Goal: Task Accomplishment & Management: Use online tool/utility

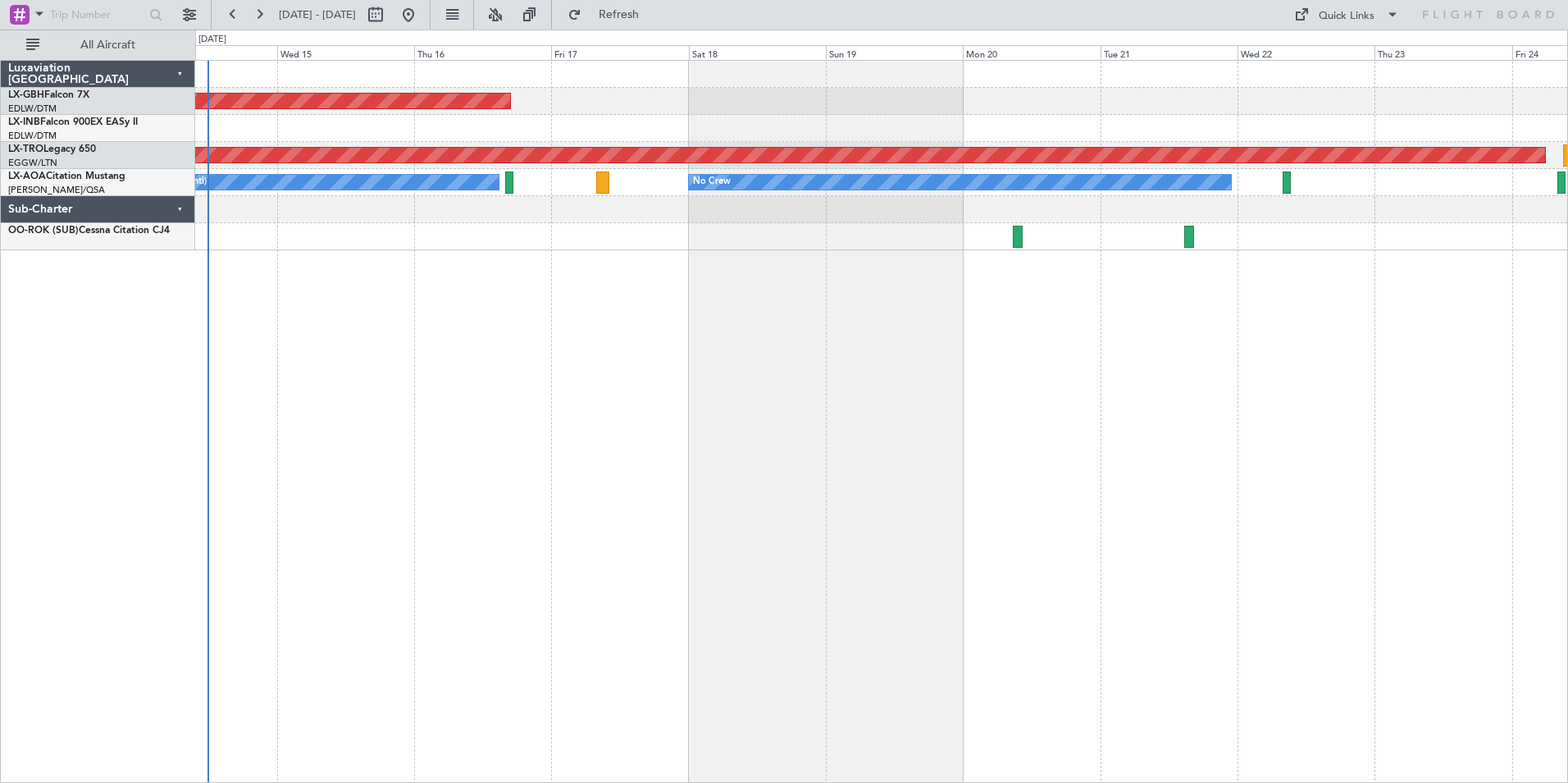
click at [534, 385] on div "Planned Maint Nurnberg Planned Maint [GEOGRAPHIC_DATA] (Riga Intl) No Crew No C…" at bounding box center [882, 420] width 1373 height 723
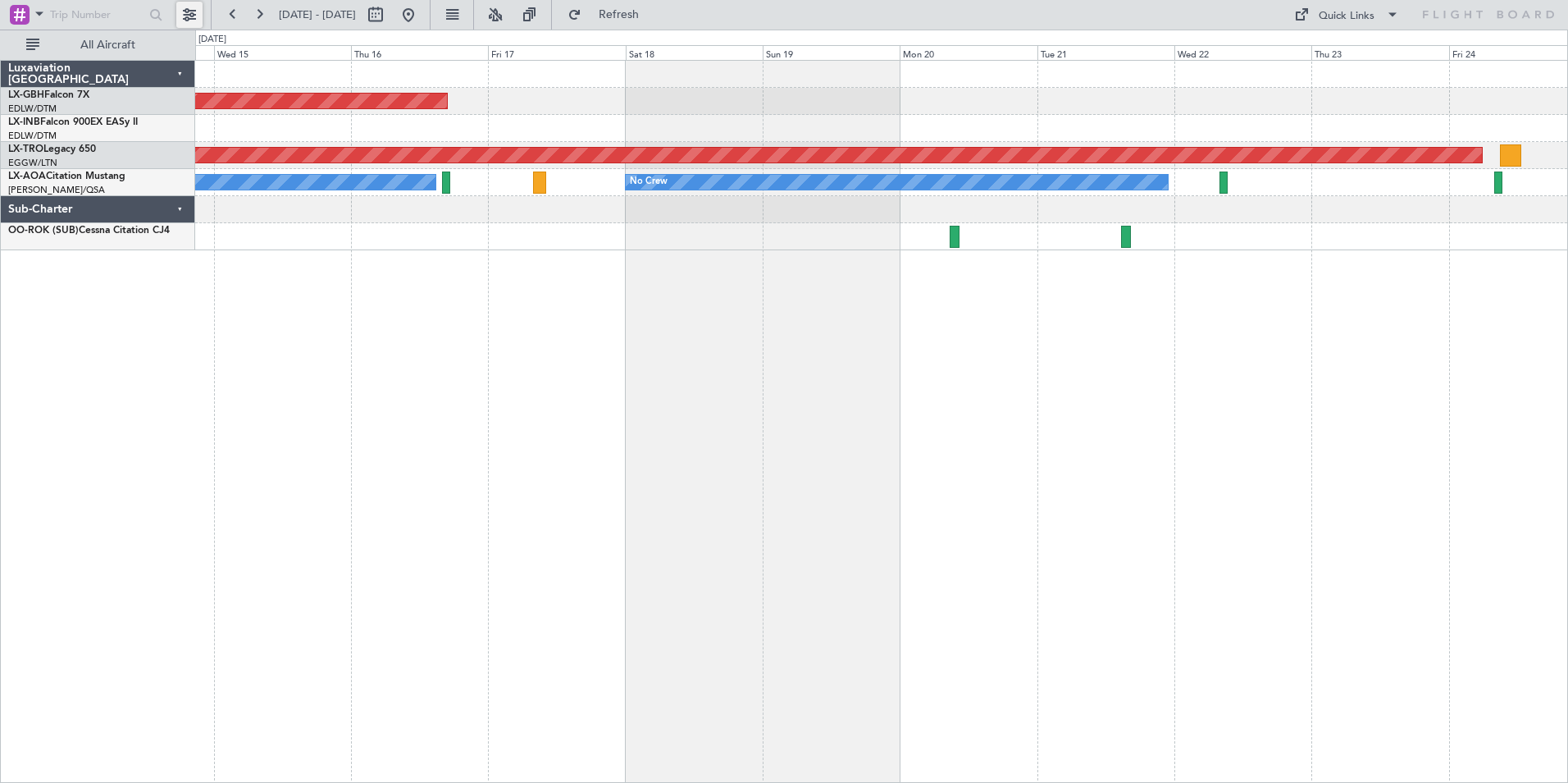
click at [187, 22] on button at bounding box center [189, 15] width 26 height 26
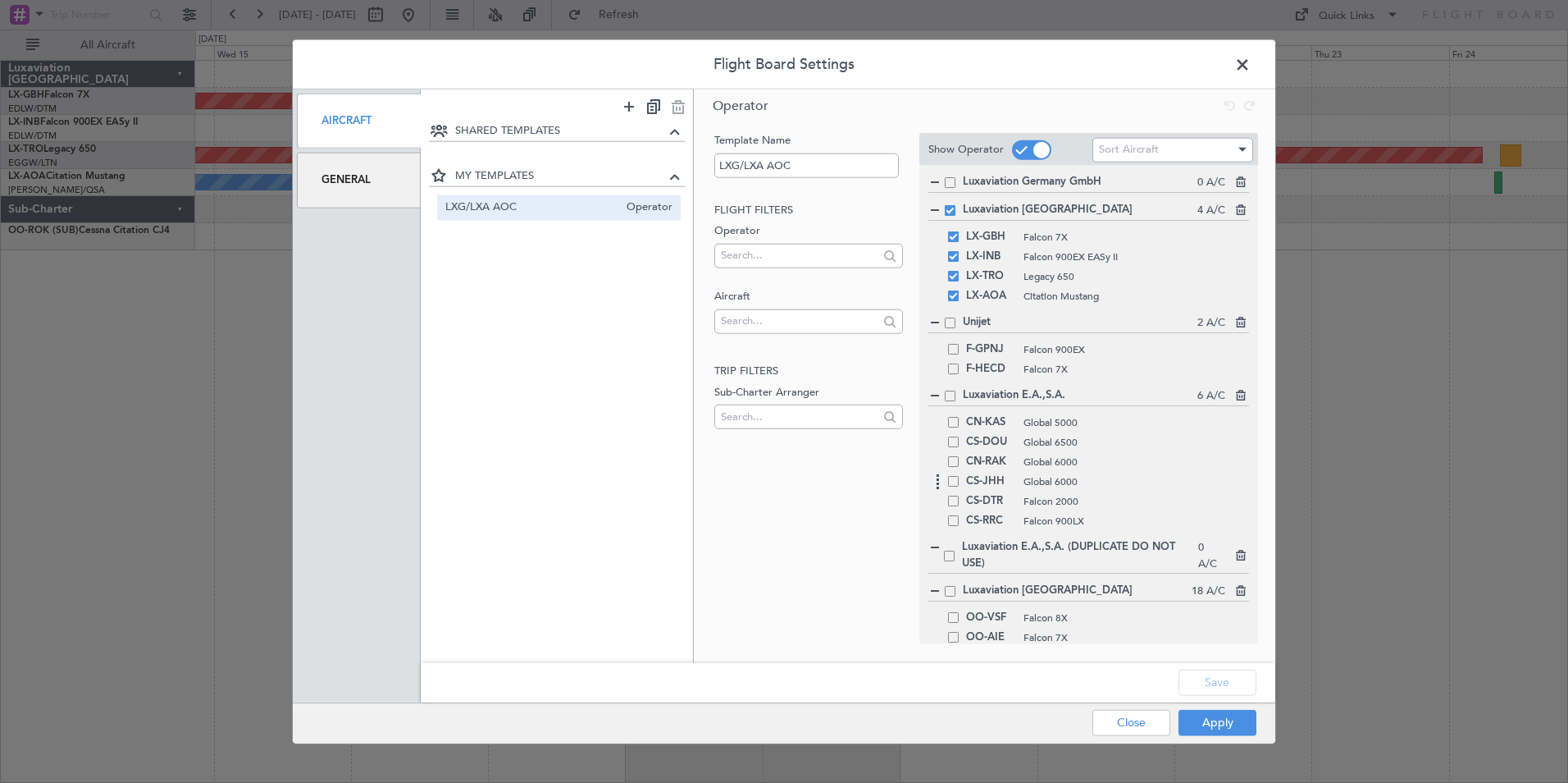
click at [958, 483] on span at bounding box center [953, 481] width 11 height 11
click at [960, 476] on input "checkbox" at bounding box center [960, 476] width 0 height 0
click at [954, 359] on div "F-HECD Falcon 7X" at bounding box center [1088, 369] width 320 height 19
click at [954, 354] on span at bounding box center [953, 349] width 11 height 11
click at [960, 344] on input "checkbox" at bounding box center [960, 344] width 0 height 0
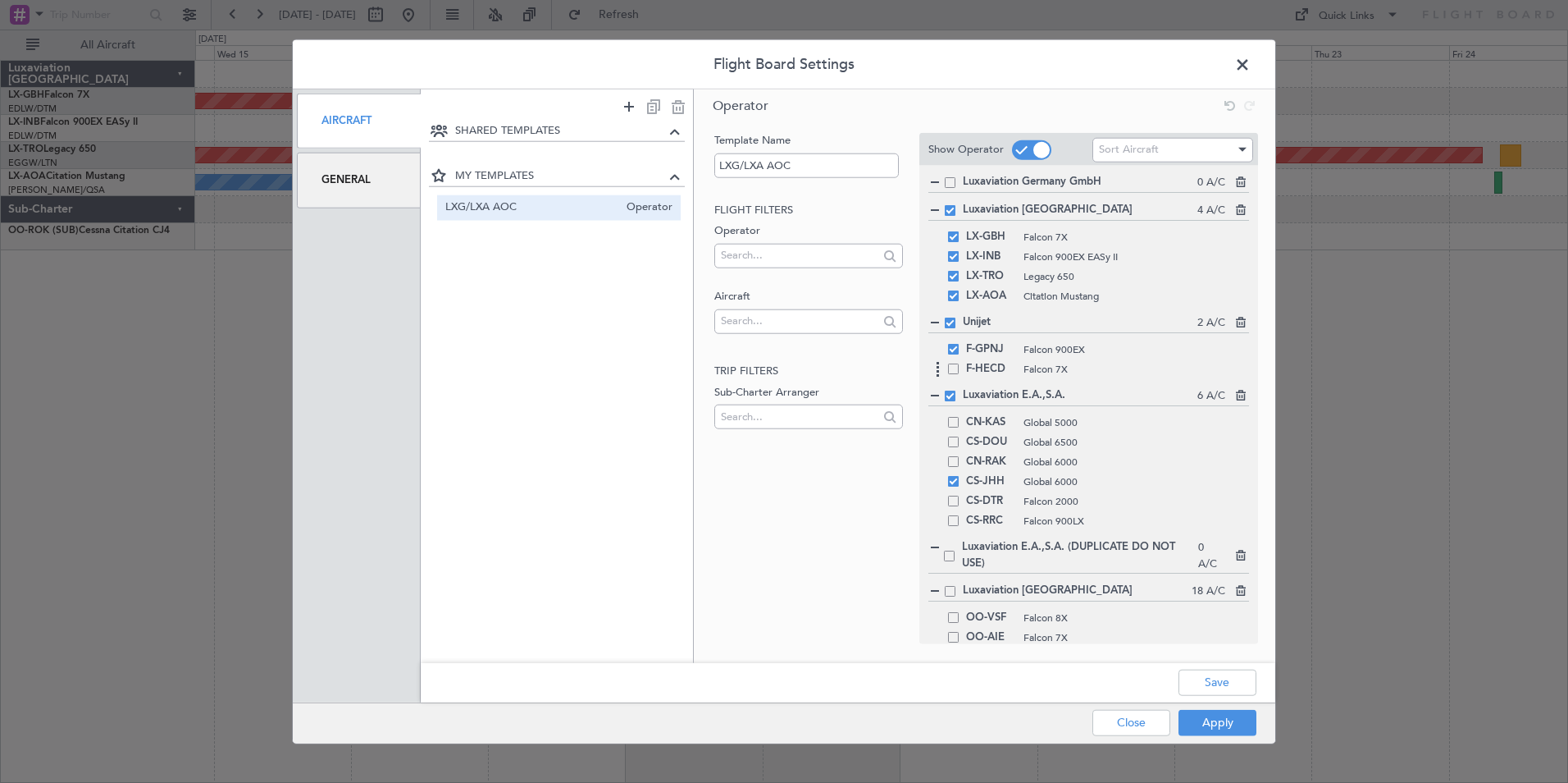
click at [952, 369] on span at bounding box center [953, 369] width 11 height 11
click at [960, 363] on input "checkbox" at bounding box center [960, 363] width 0 height 0
click at [953, 518] on span at bounding box center [953, 520] width 11 height 11
click at [960, 515] on input "checkbox" at bounding box center [960, 515] width 0 height 0
click at [954, 484] on span at bounding box center [953, 481] width 11 height 11
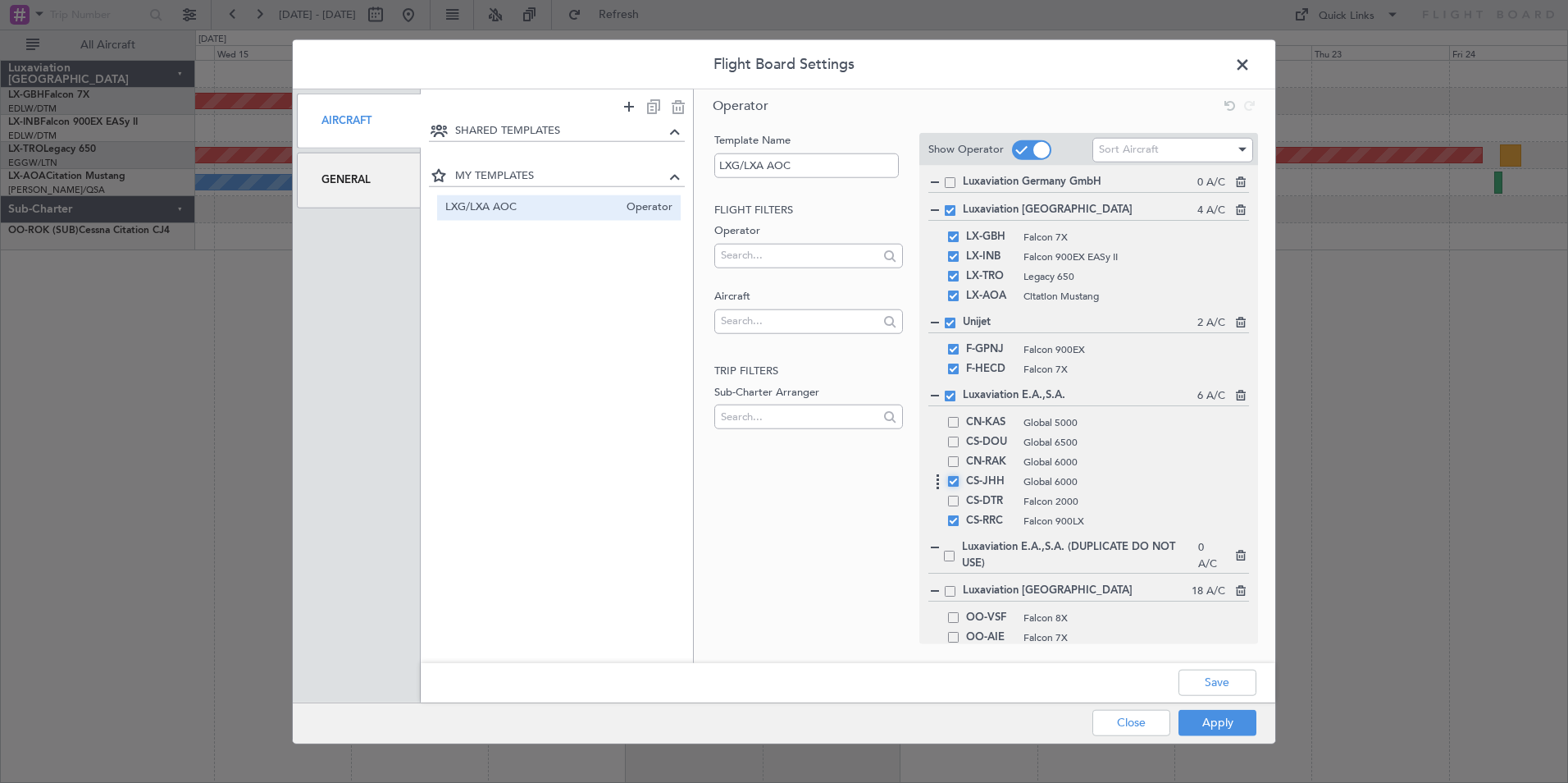
click at [960, 476] on input "checkbox" at bounding box center [960, 476] width 0 height 0
click at [952, 501] on span at bounding box center [953, 501] width 11 height 11
click at [960, 496] on input "checkbox" at bounding box center [960, 496] width 0 height 0
click at [1229, 729] on button "Apply" at bounding box center [1217, 722] width 78 height 26
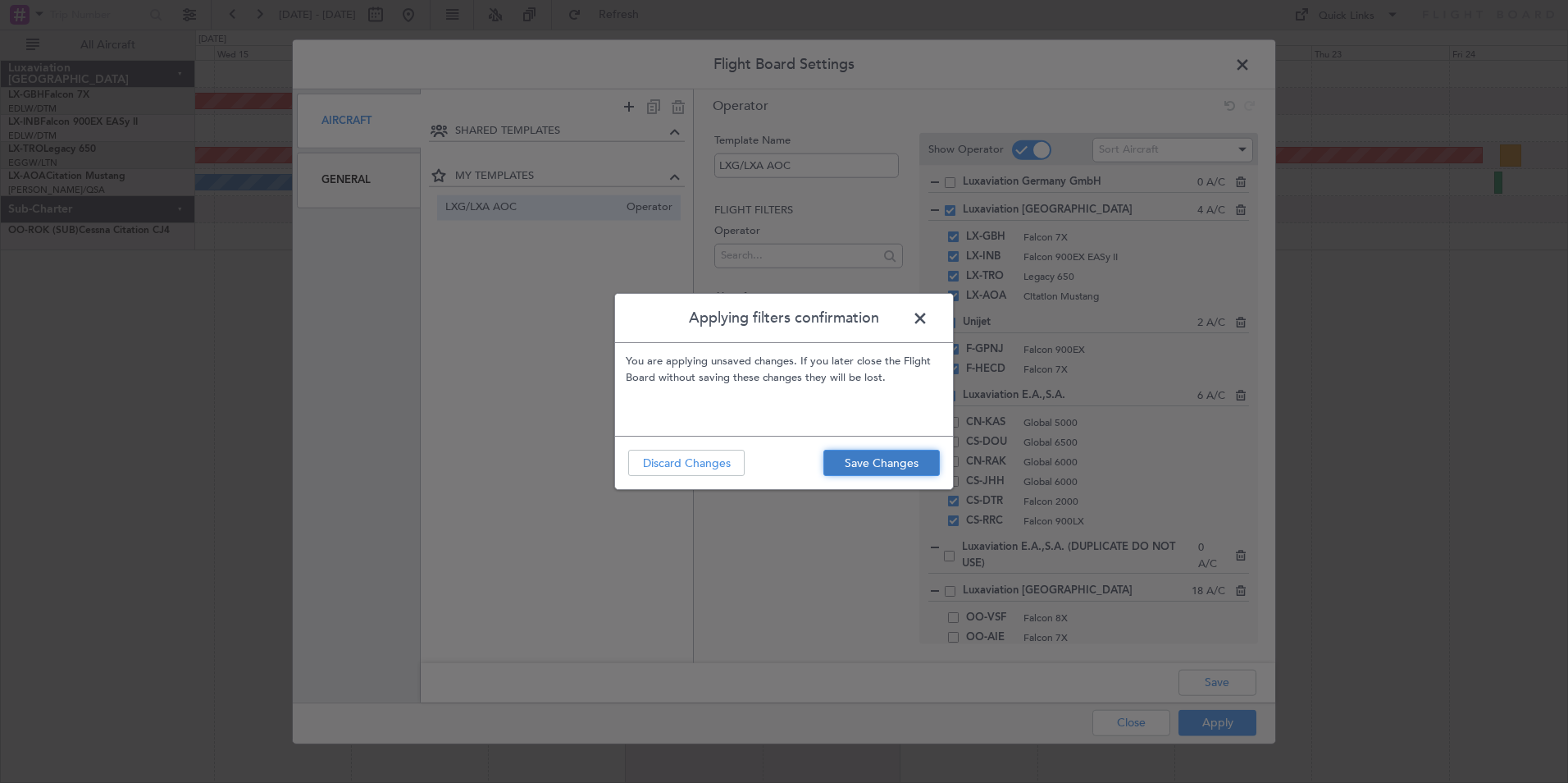
click at [851, 461] on button "Save Changes" at bounding box center [882, 462] width 116 height 26
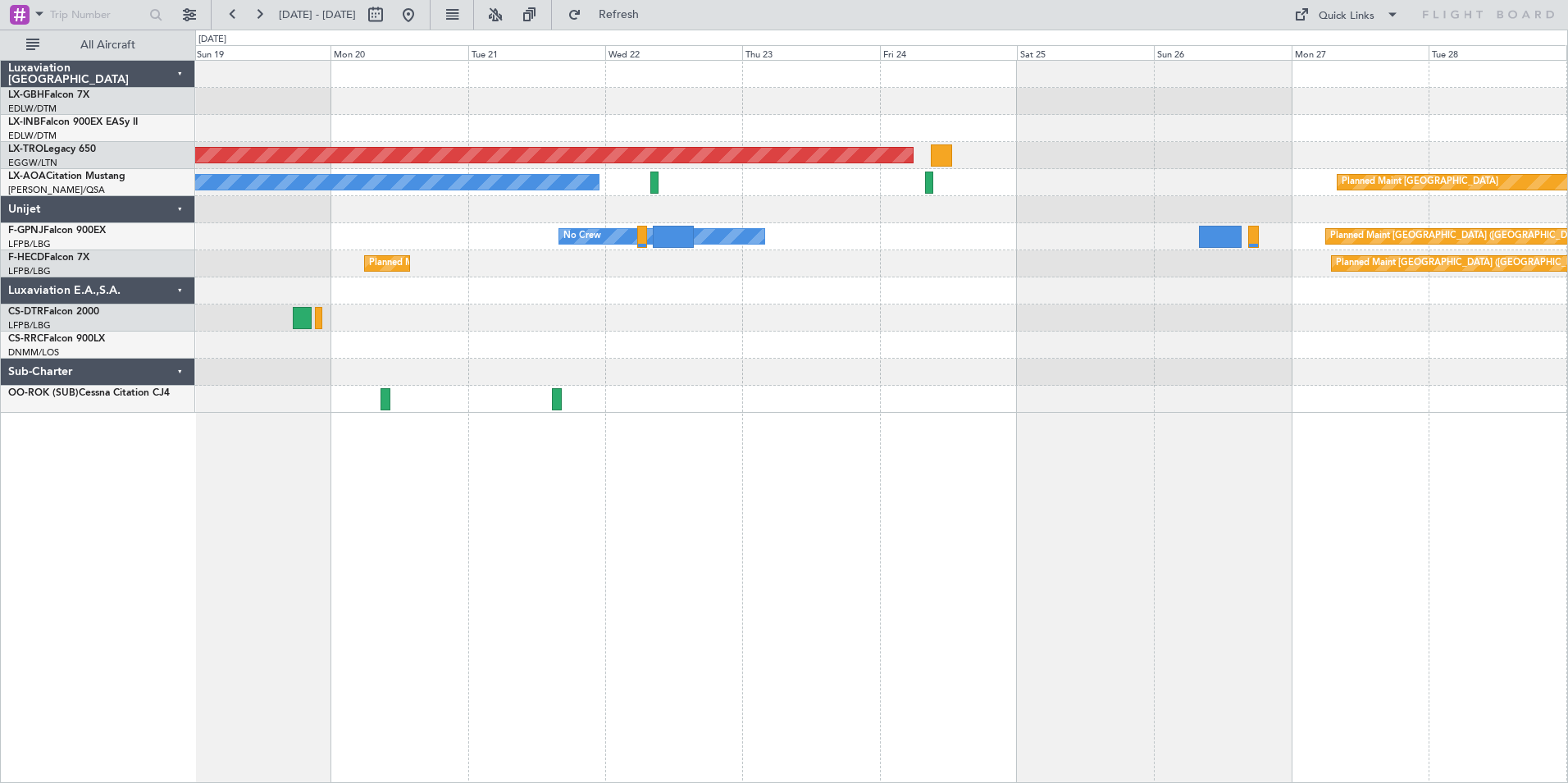
click at [545, 469] on div "Planned Maint Nurnberg Planned Maint [GEOGRAPHIC_DATA] (Riga Intl) No Crew Plan…" at bounding box center [882, 420] width 1373 height 723
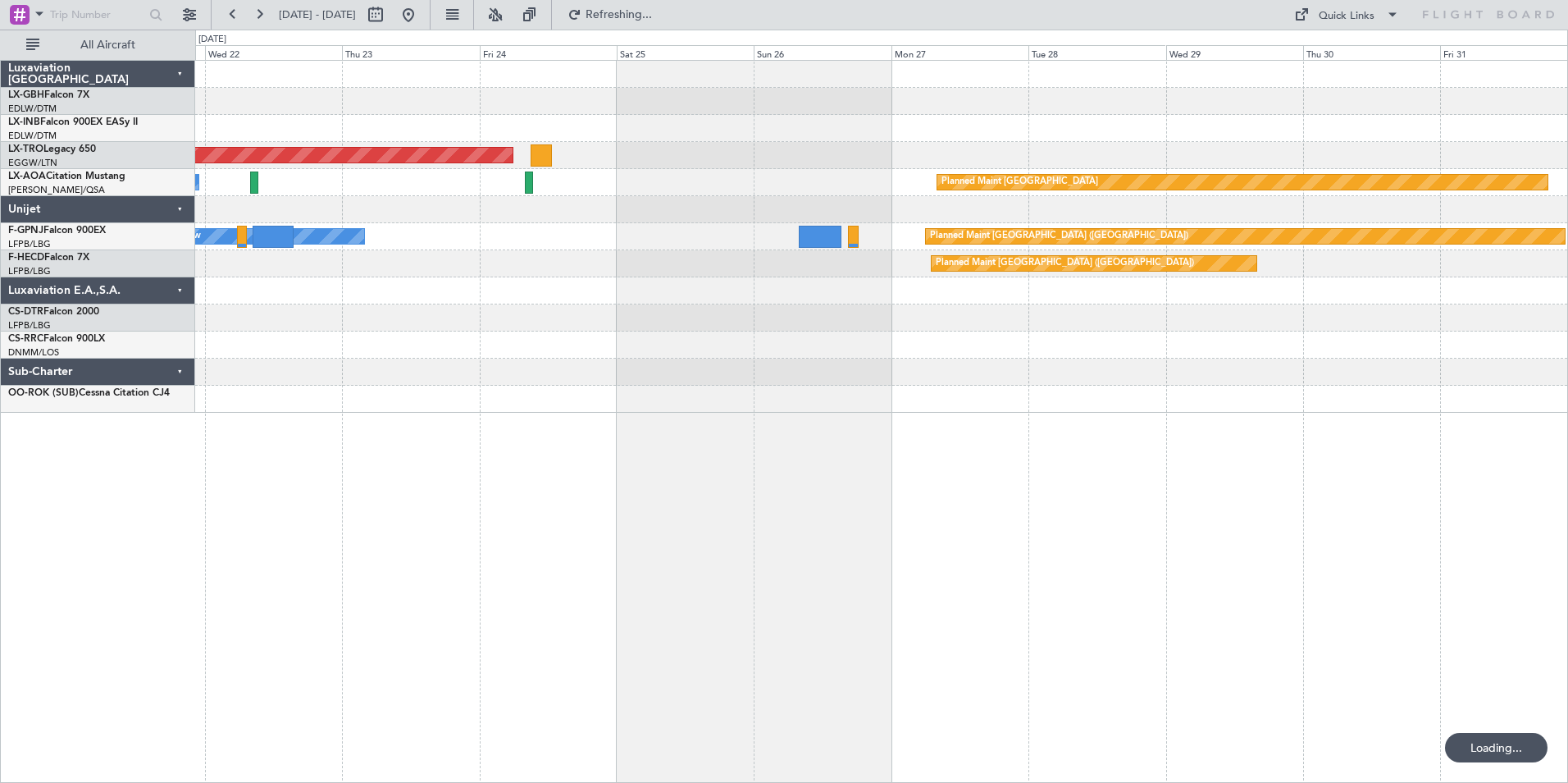
click at [194, 467] on div "Planned Maint Riga (Riga Intl) No Crew Planned Maint [GEOGRAPHIC_DATA] No Crew …" at bounding box center [784, 406] width 1568 height 753
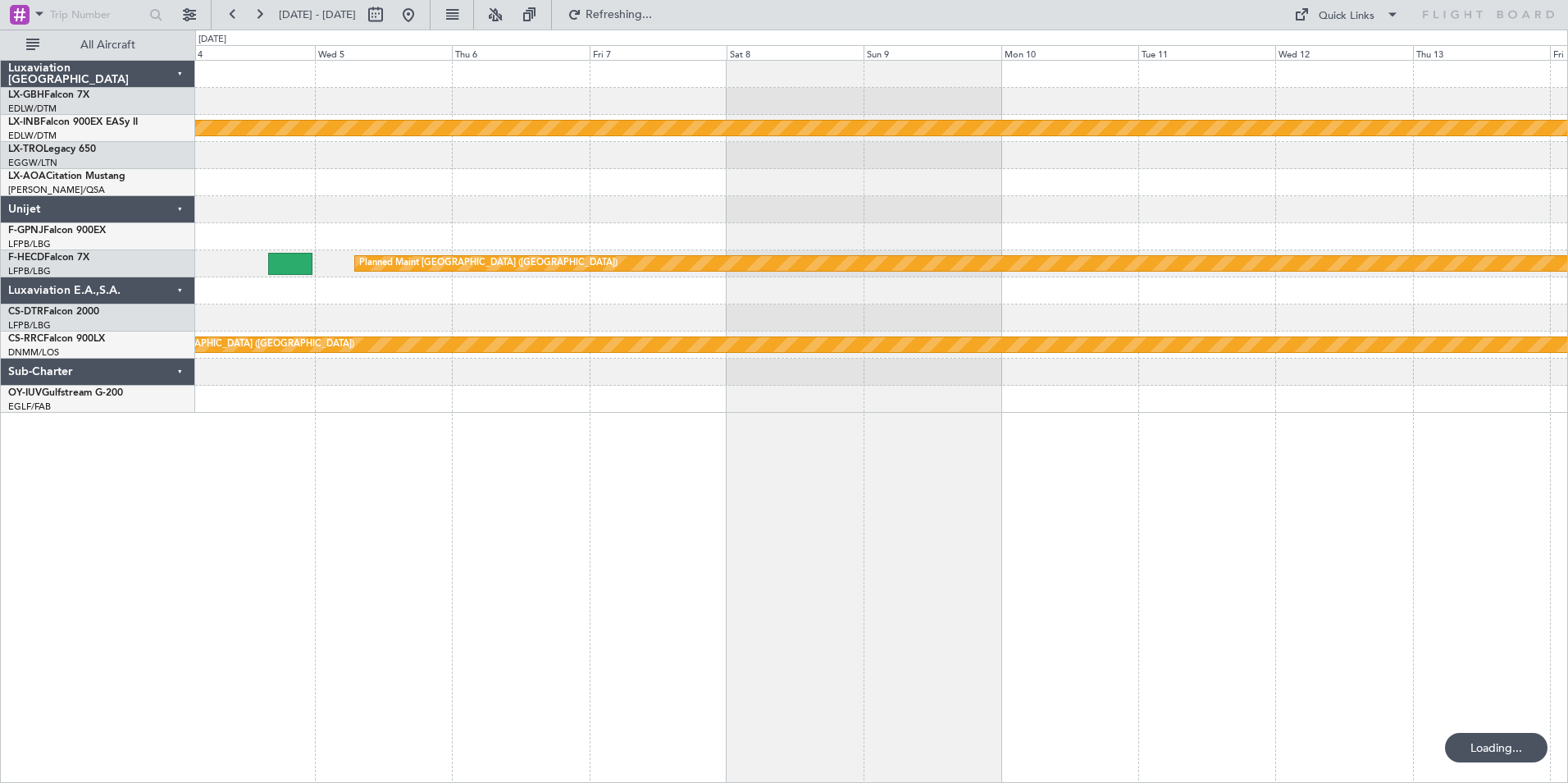
click at [110, 455] on div "Planned Maint Nurnberg Planned Maint [GEOGRAPHIC_DATA] ([GEOGRAPHIC_DATA]) Plan…" at bounding box center [784, 406] width 1568 height 753
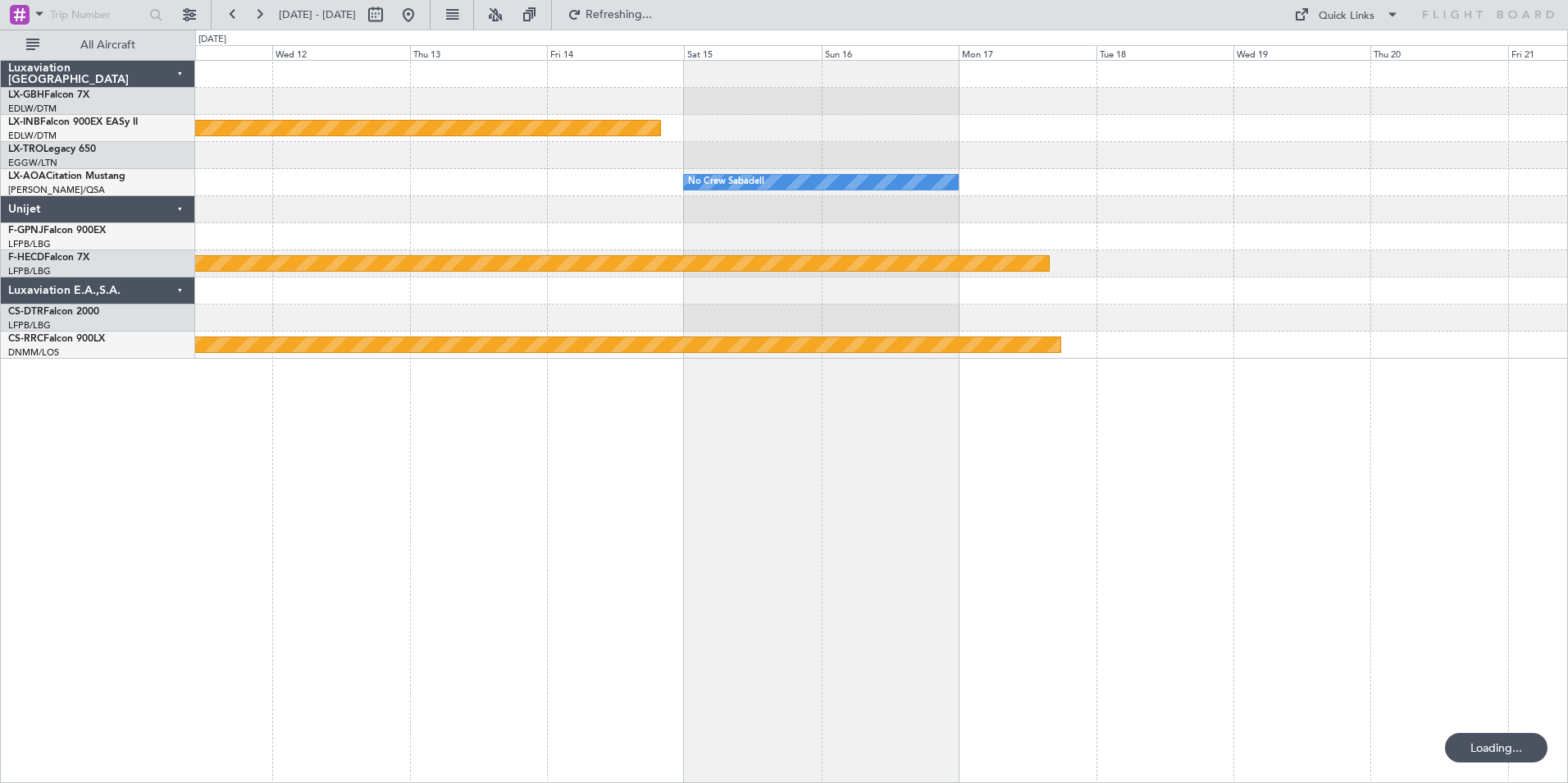
click at [0, 447] on html "[DATE] - [DATE] Refreshing... Quick Links All Aircraft Planned Maint Nurnberg N…" at bounding box center [784, 392] width 1568 height 783
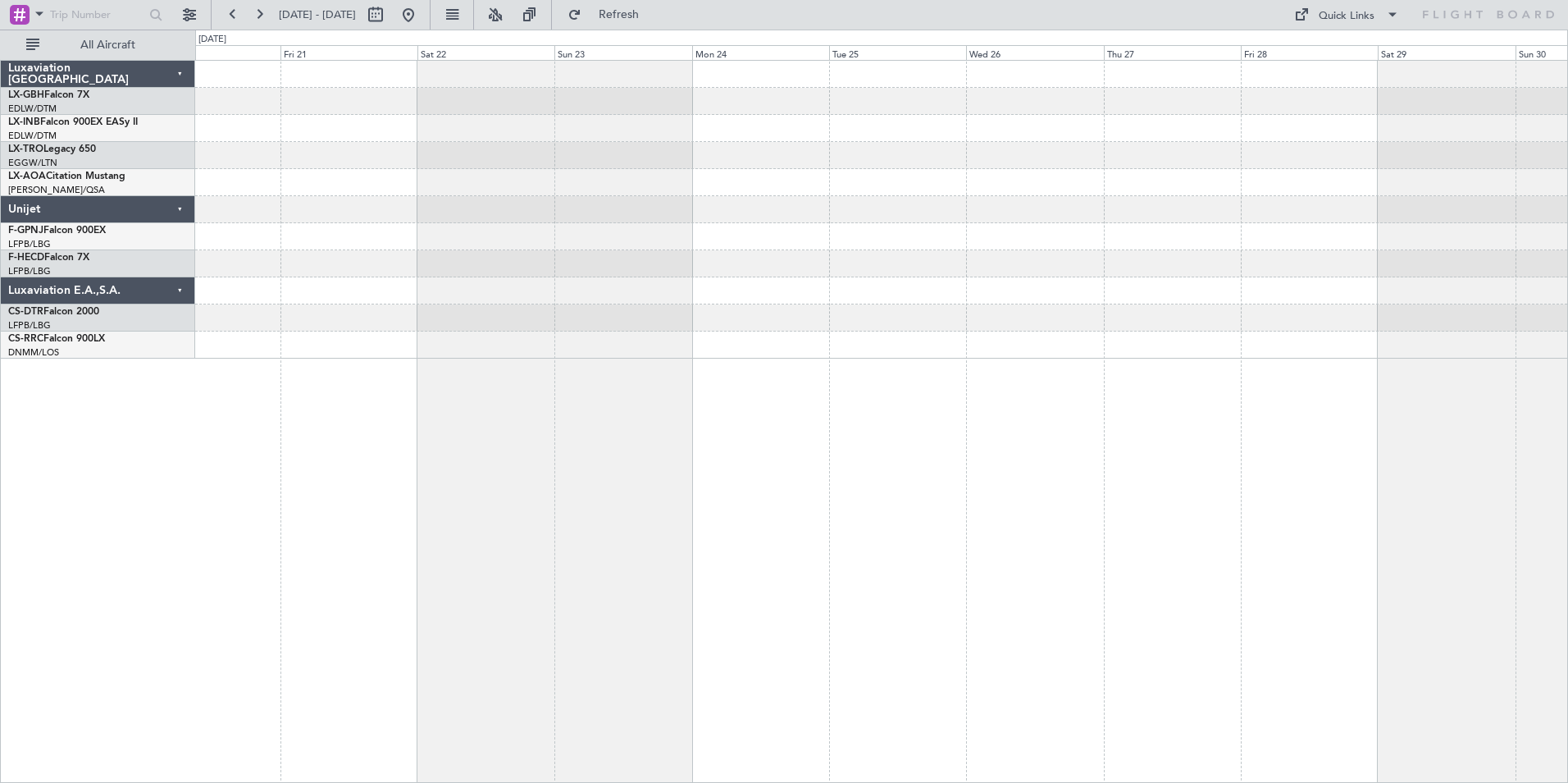
click at [363, 469] on div at bounding box center [882, 420] width 1373 height 723
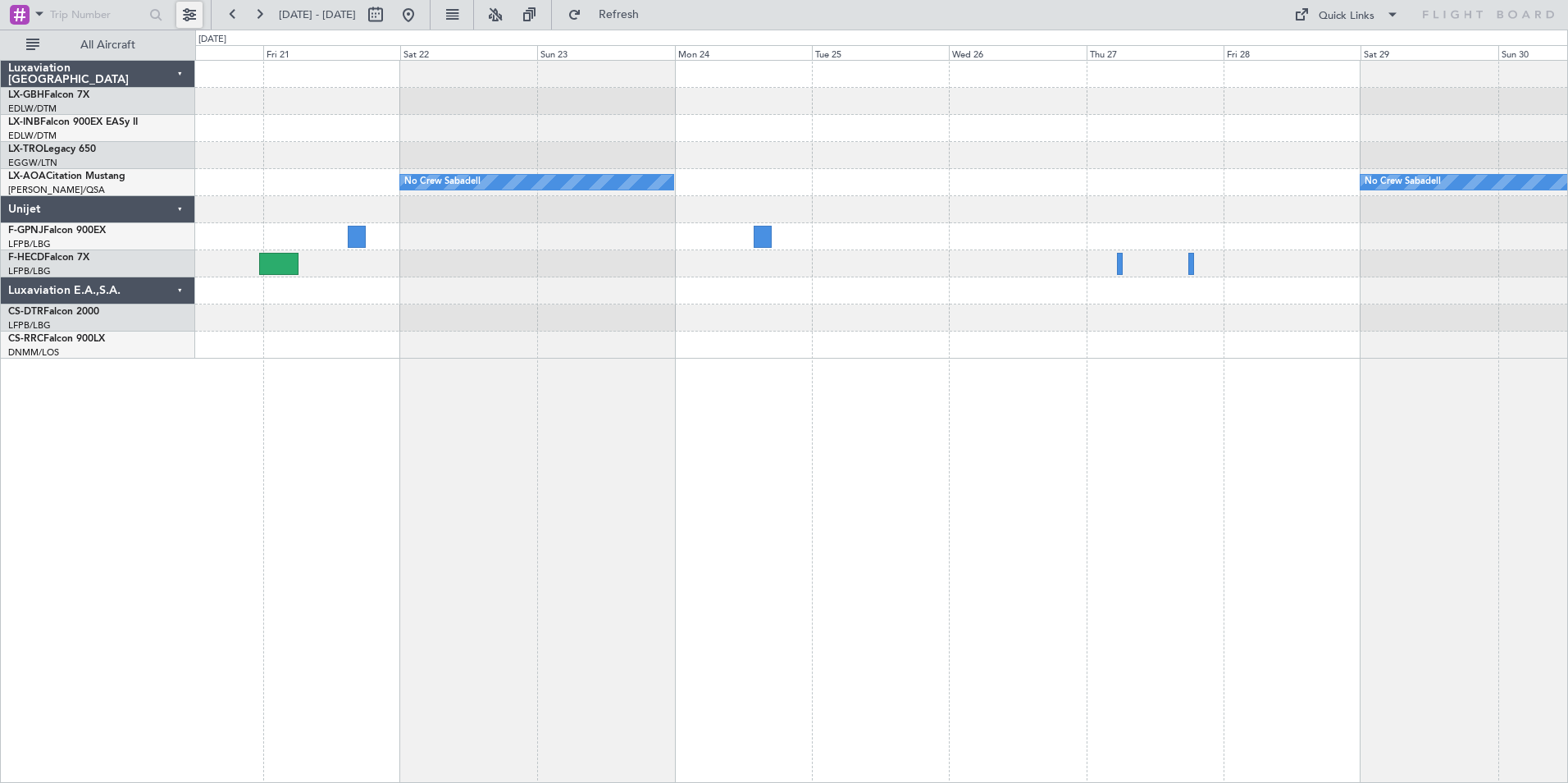
click at [201, 15] on button at bounding box center [189, 15] width 26 height 26
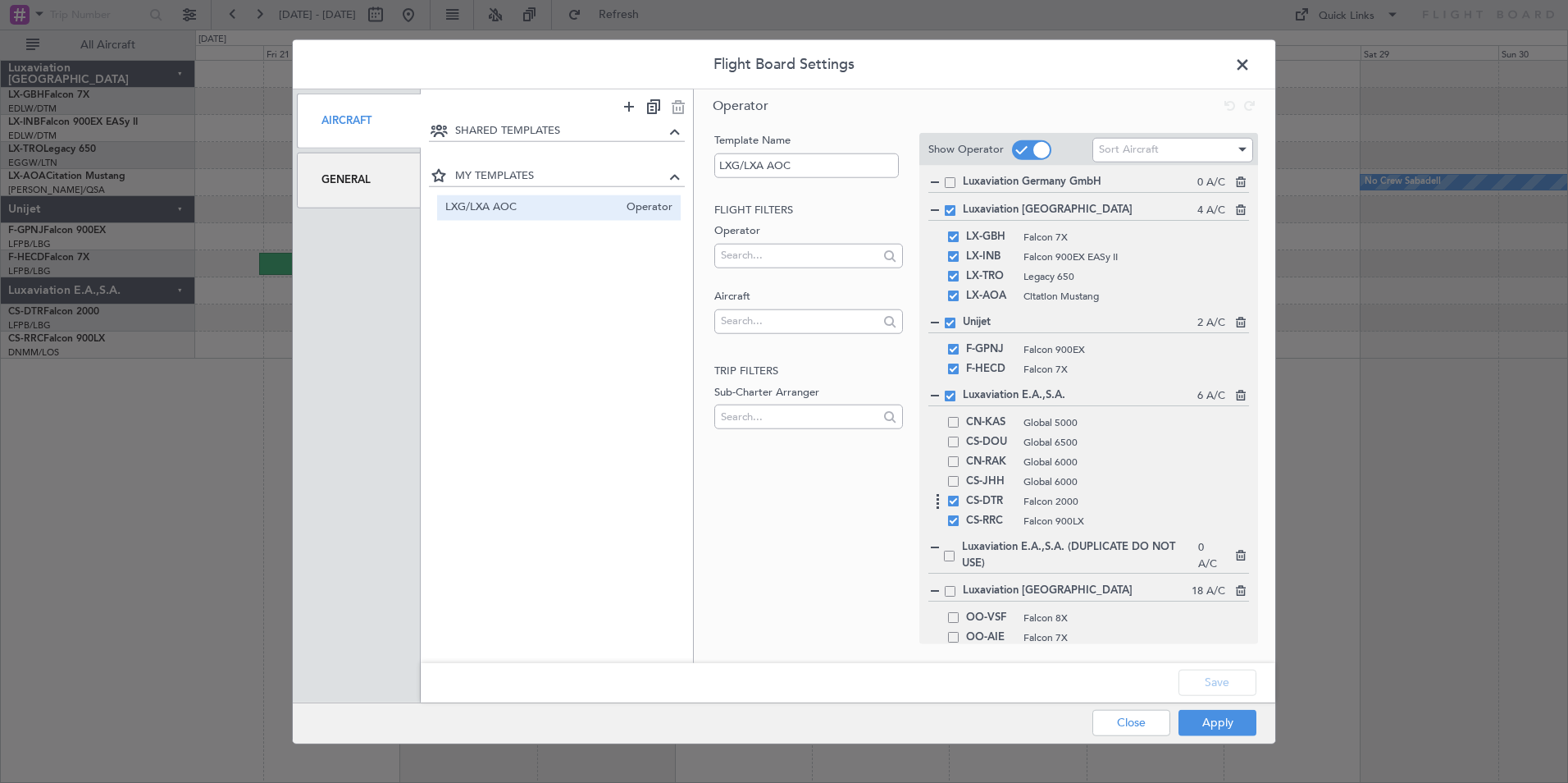
click at [957, 506] on div "CS-DTR Falcon 2000" at bounding box center [1088, 501] width 320 height 19
click at [953, 520] on span at bounding box center [953, 520] width 11 height 11
click at [960, 515] on input "checkbox" at bounding box center [960, 515] width 0 height 0
click at [957, 504] on span at bounding box center [953, 501] width 11 height 11
click at [960, 496] on input "checkbox" at bounding box center [960, 496] width 0 height 0
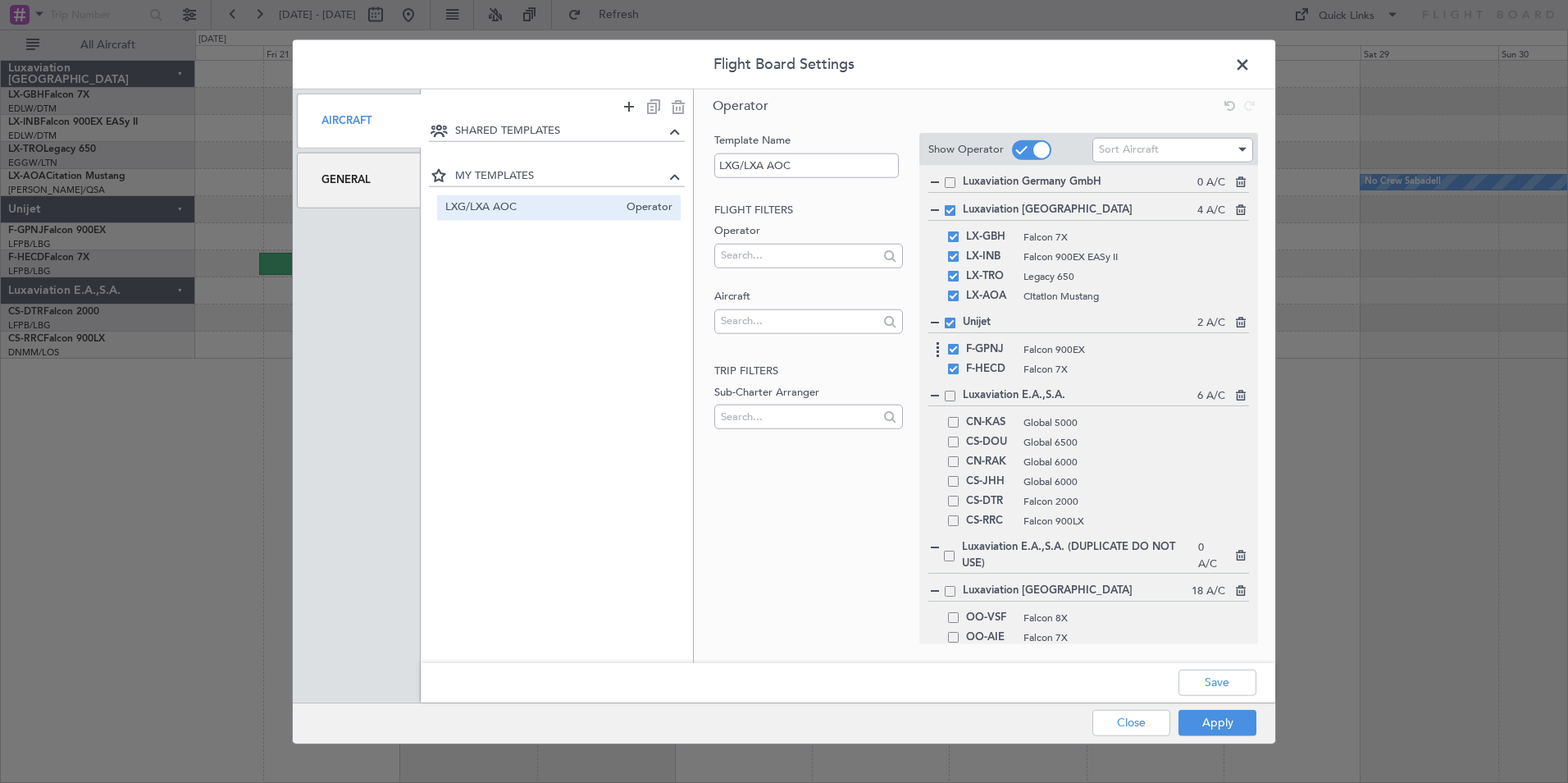
click at [953, 357] on div "F-GPNJ Falcon 900EX" at bounding box center [1088, 349] width 320 height 19
click at [955, 368] on span at bounding box center [953, 369] width 11 height 11
click at [960, 363] on input "checkbox" at bounding box center [960, 363] width 0 height 0
click at [953, 351] on span at bounding box center [953, 349] width 11 height 11
click at [960, 344] on input "checkbox" at bounding box center [960, 344] width 0 height 0
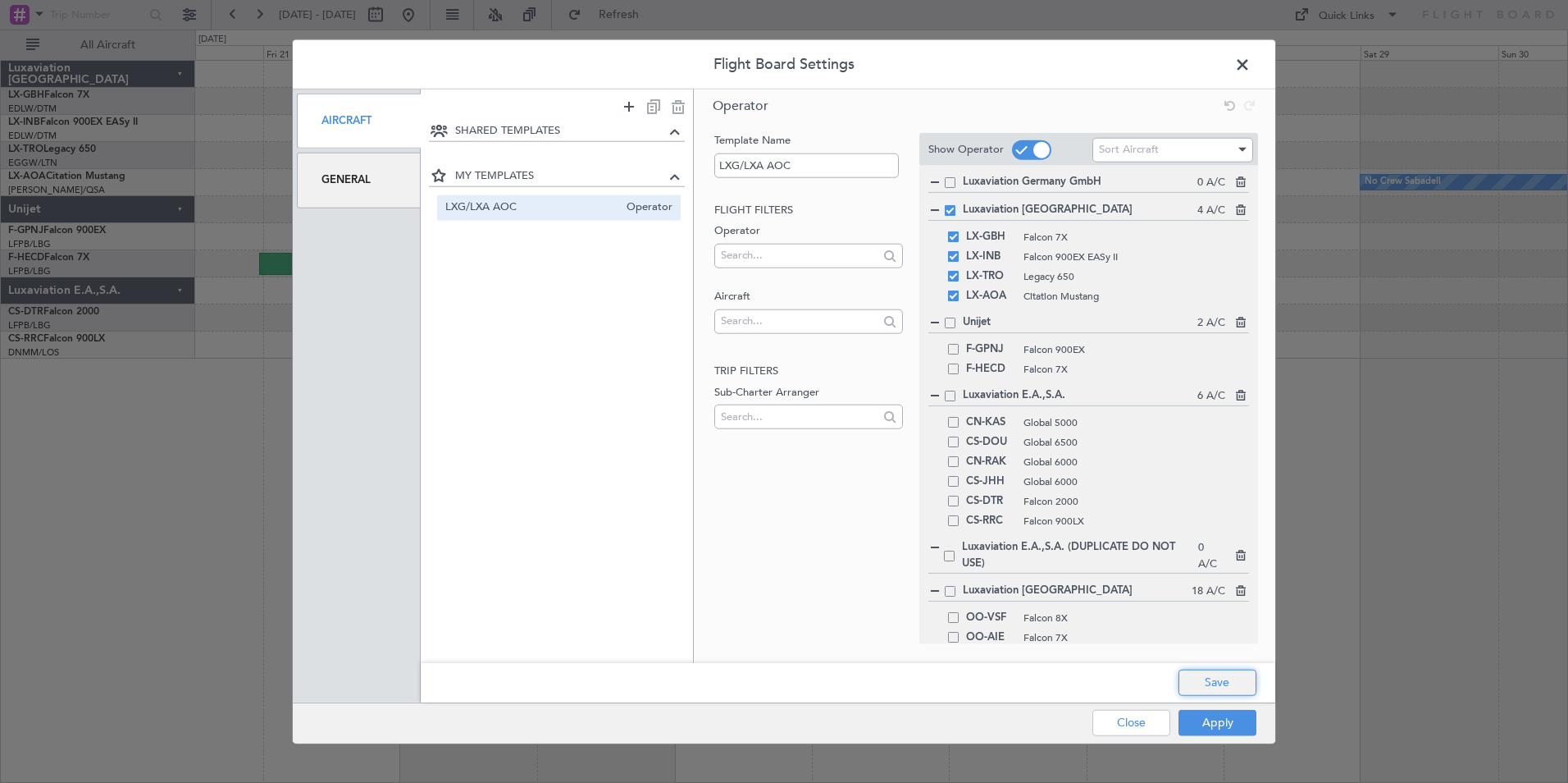
click at [1241, 674] on button "Save" at bounding box center [1217, 681] width 78 height 26
click at [1213, 717] on button "Apply" at bounding box center [1217, 722] width 78 height 26
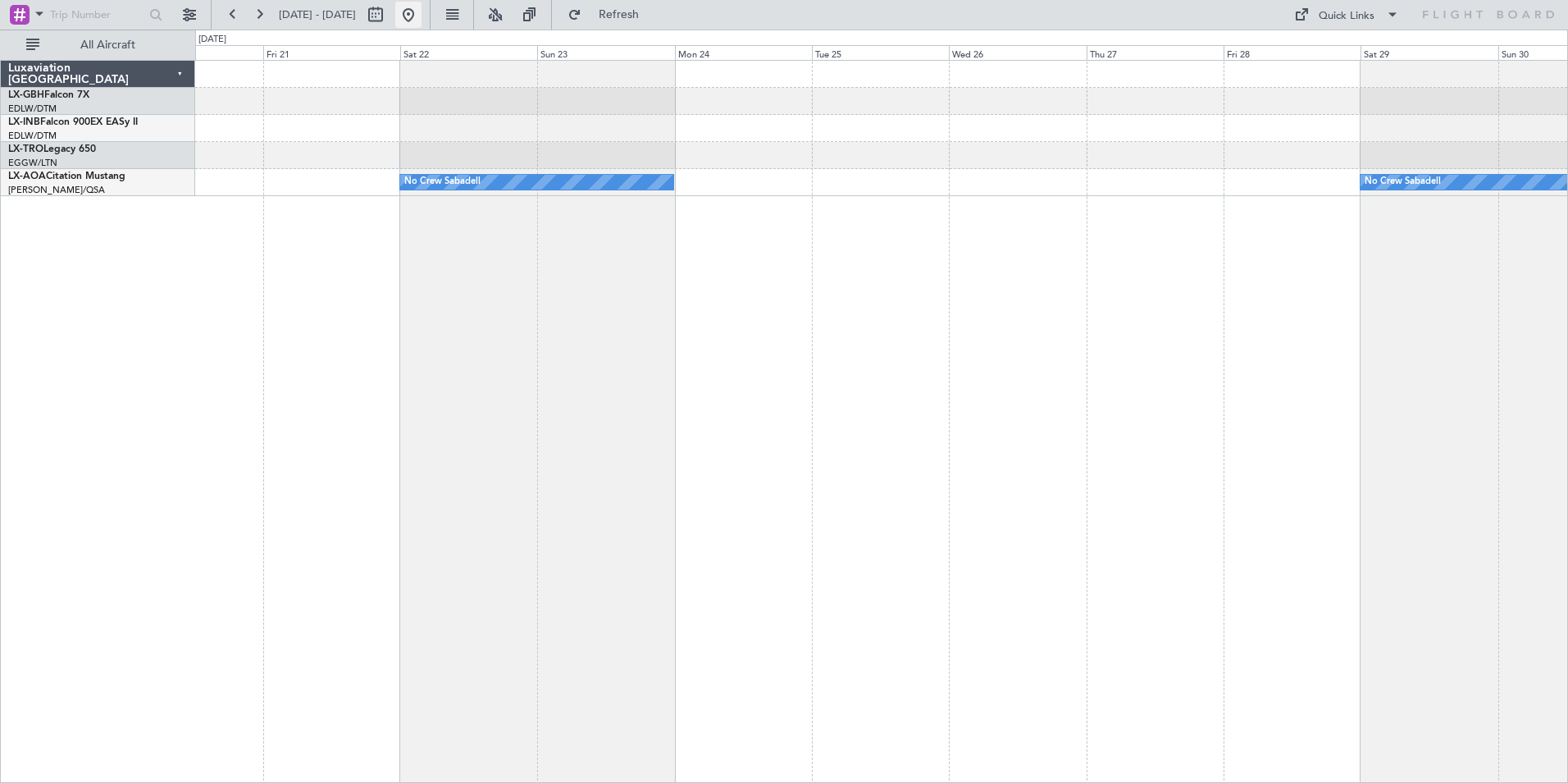
click at [422, 6] on button at bounding box center [409, 15] width 26 height 26
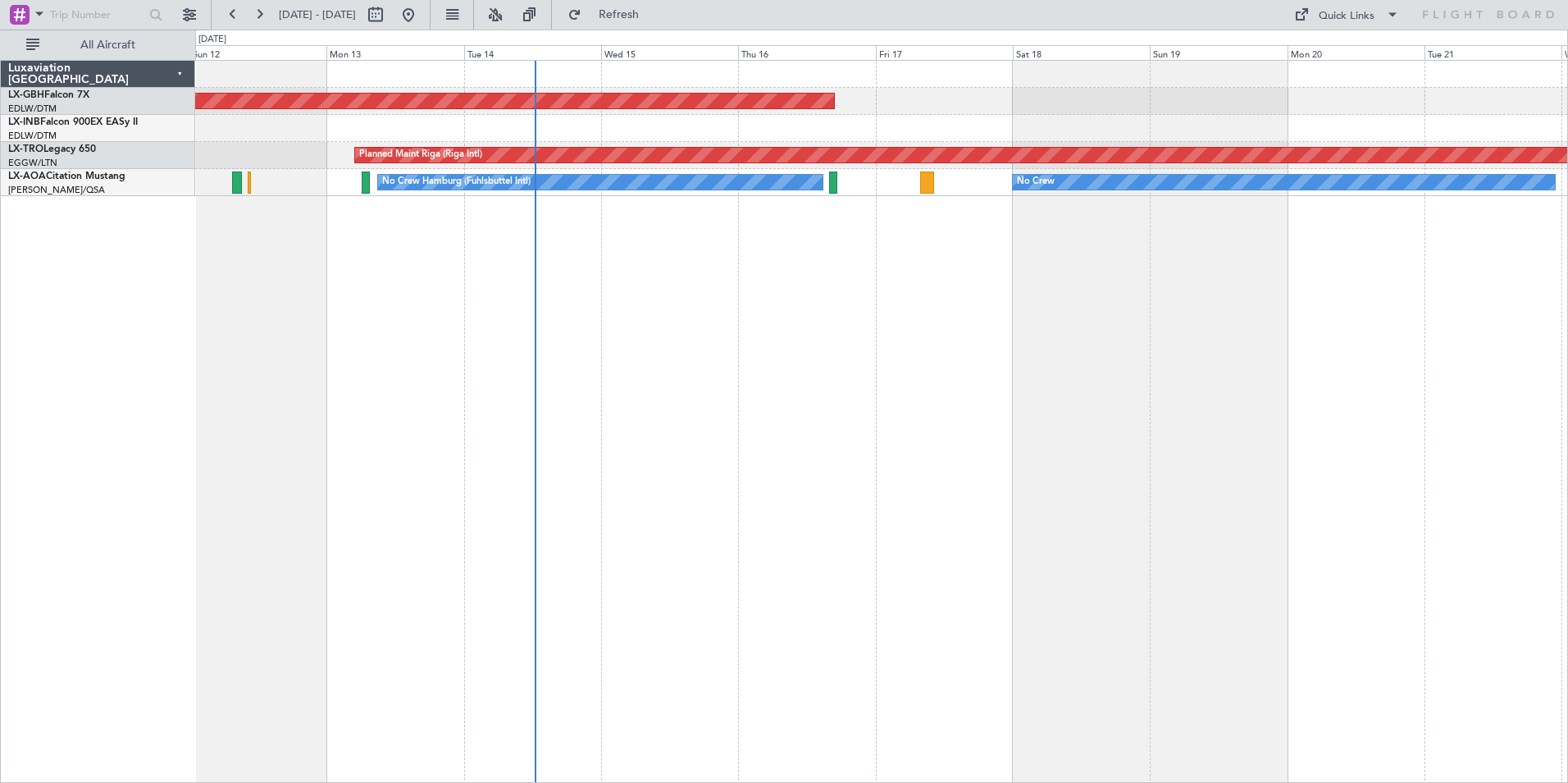
click at [830, 349] on div "Planned Maint Nurnberg Planned Maint [GEOGRAPHIC_DATA] (Riga Intl) A/C Unavaila…" at bounding box center [882, 420] width 1373 height 723
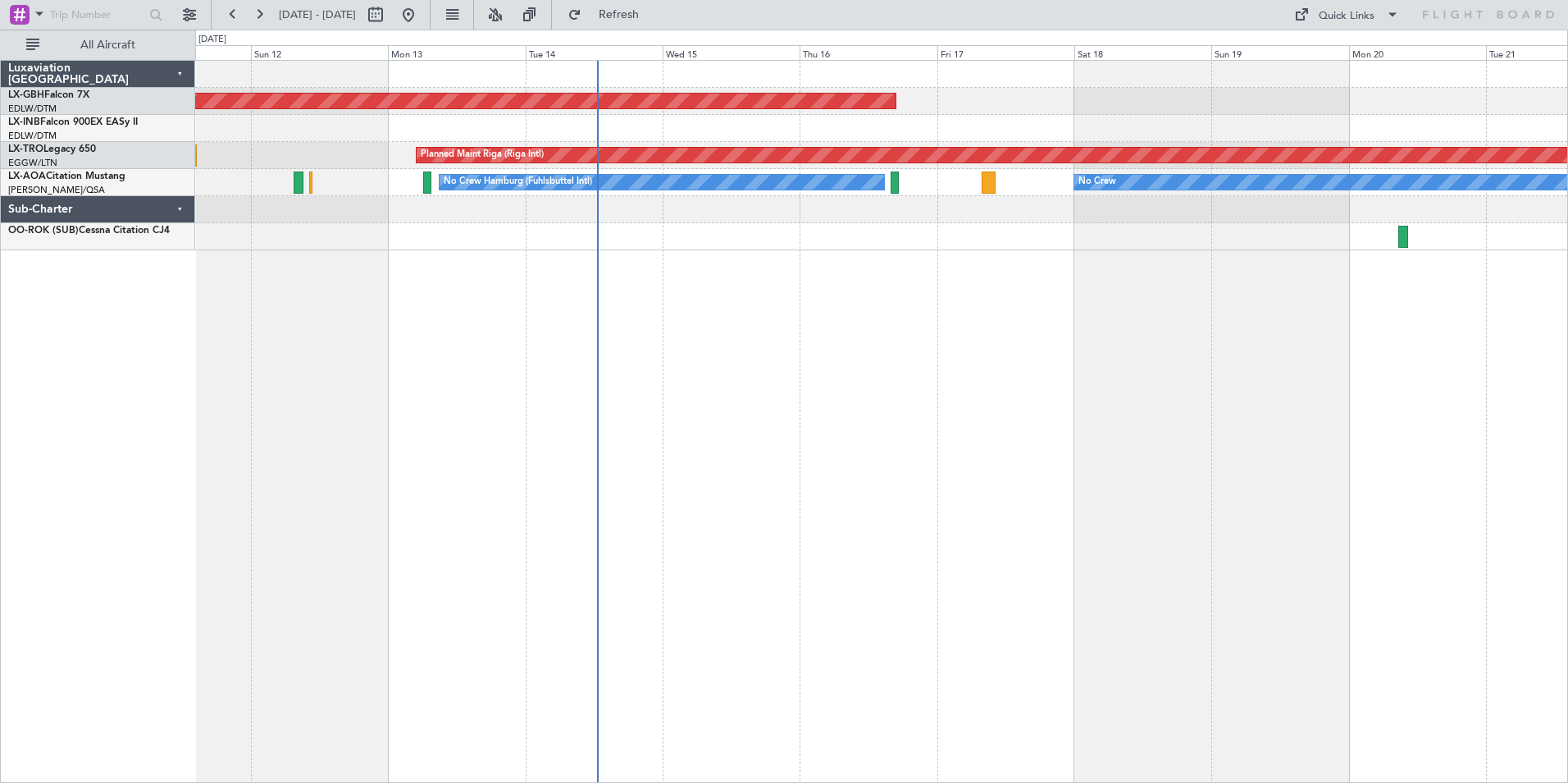
click at [866, 485] on div "Planned Maint Nurnberg Planned Maint [GEOGRAPHIC_DATA] (Riga Intl) A/C Unavaila…" at bounding box center [882, 420] width 1373 height 723
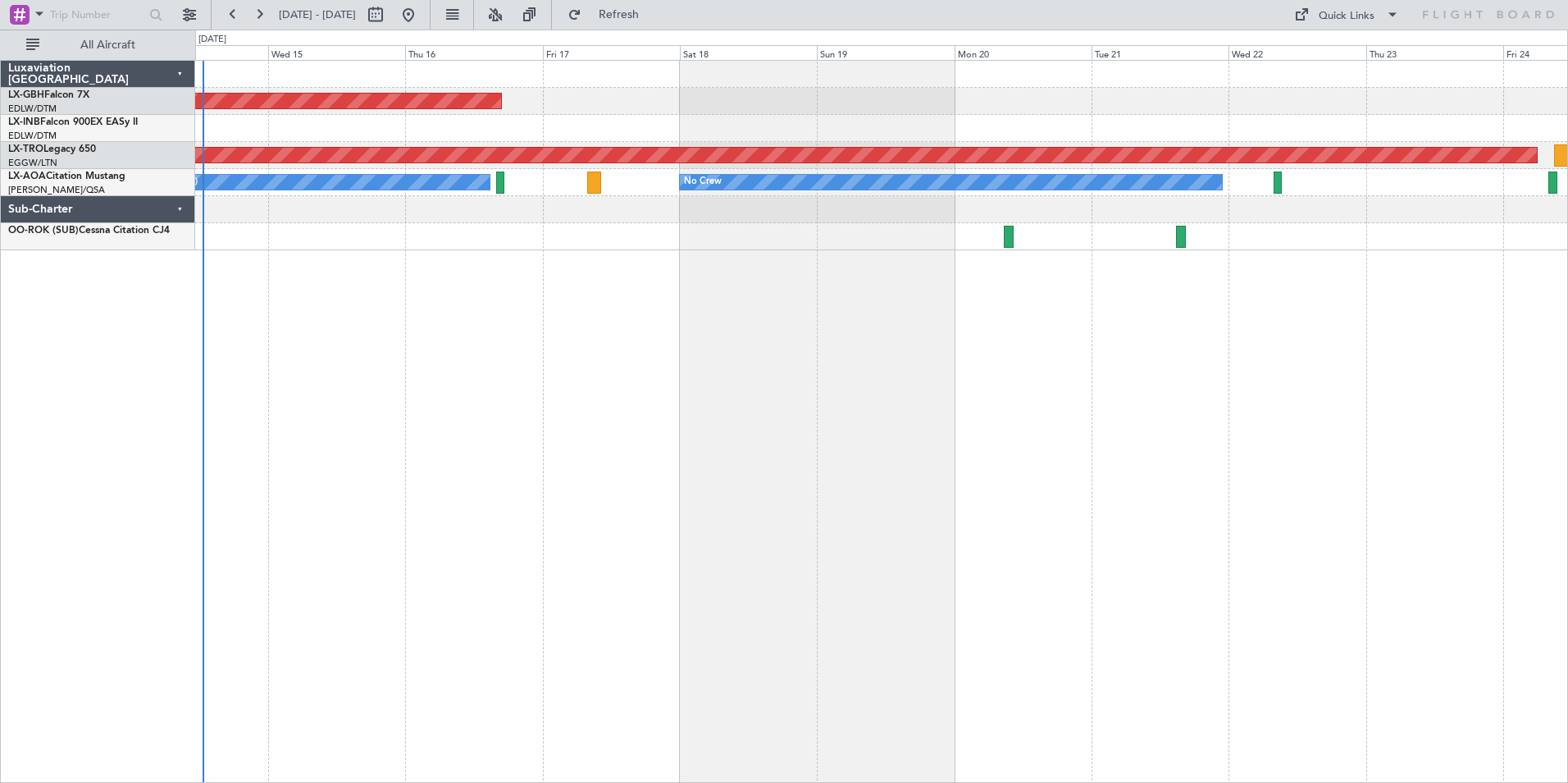
click at [513, 404] on div "Planned Maint Nurnberg Planned Maint [GEOGRAPHIC_DATA] (Riga Intl) No Crew Hamb…" at bounding box center [882, 420] width 1373 height 723
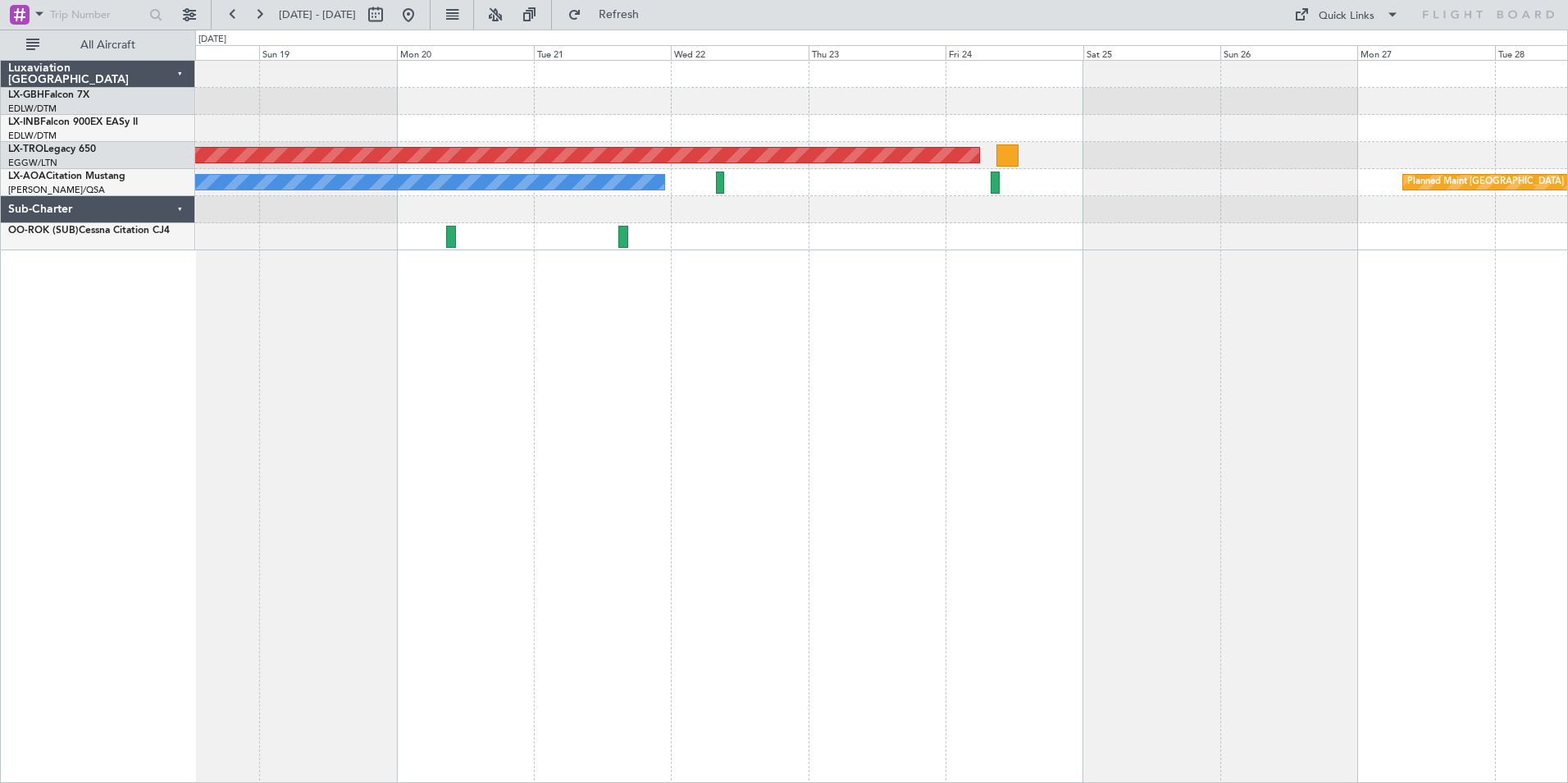
click at [617, 372] on div "Planned Maint Nurnberg Planned Maint [GEOGRAPHIC_DATA] (Riga Intl) No Crew Plan…" at bounding box center [882, 420] width 1373 height 723
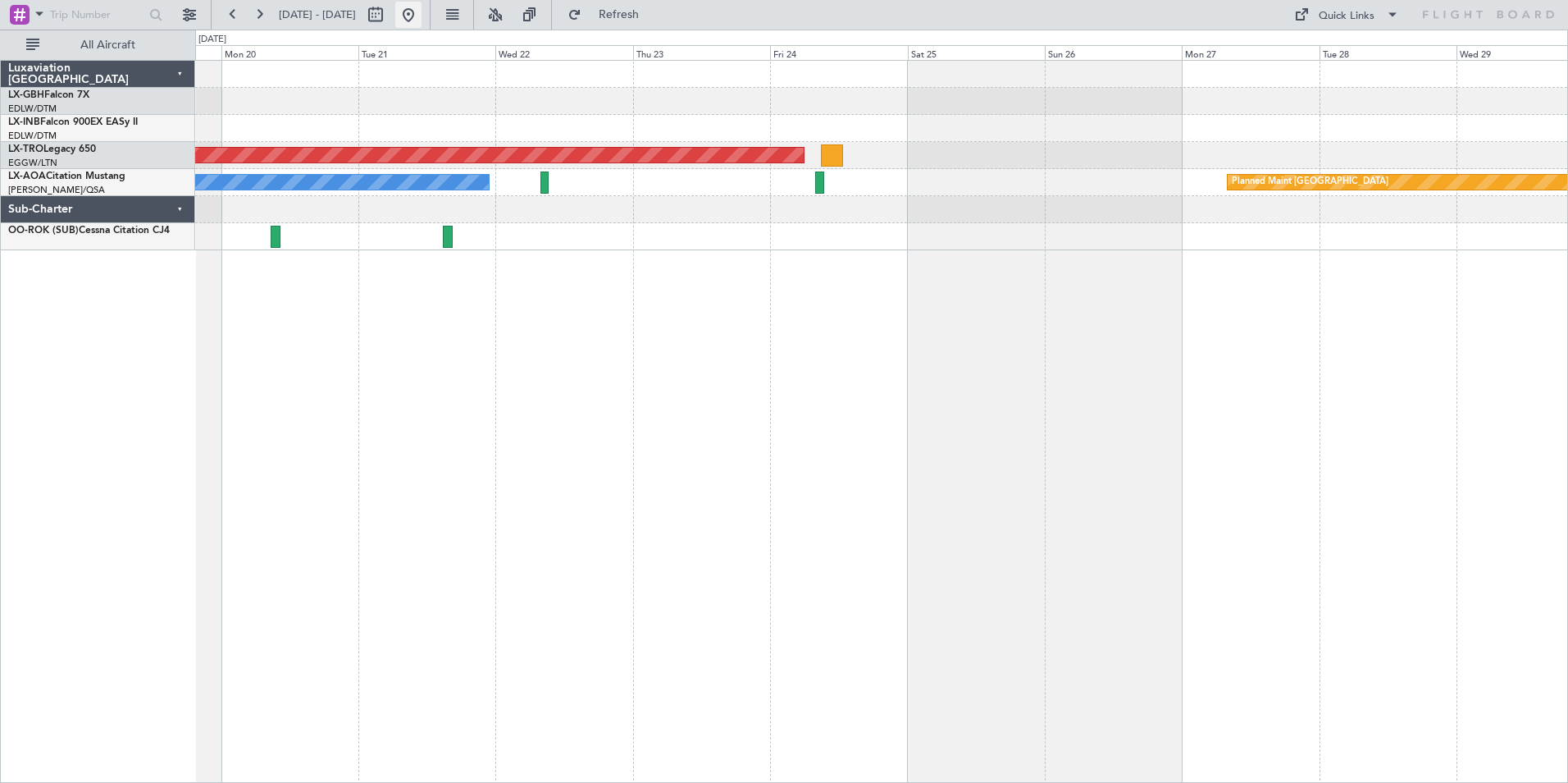
click at [422, 18] on button at bounding box center [409, 15] width 26 height 26
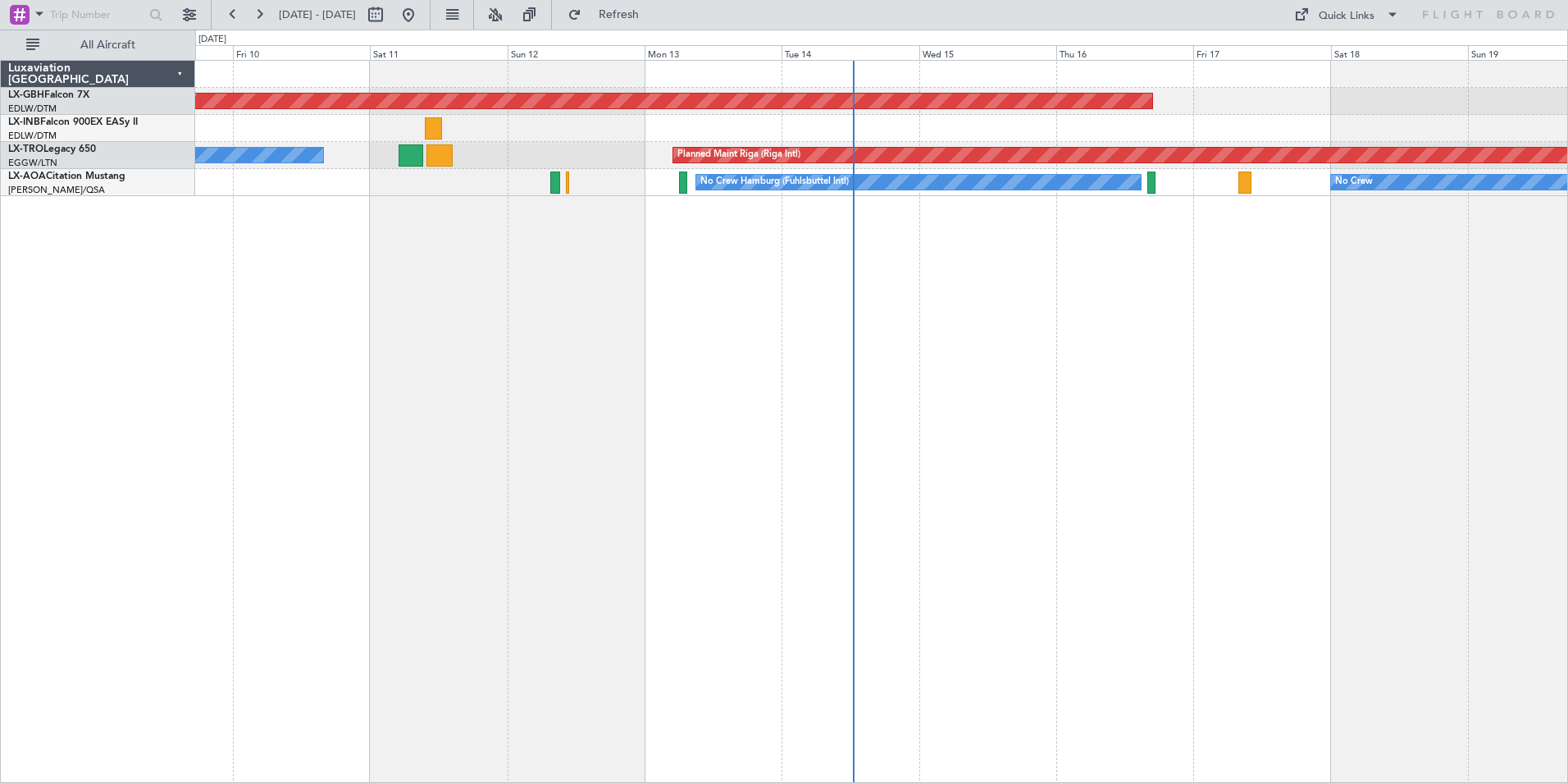
click at [1229, 383] on div "Planned Maint Nurnberg Planned Maint [GEOGRAPHIC_DATA] (Riga Intl) A/C Unavaila…" at bounding box center [882, 420] width 1373 height 723
